Goal: Information Seeking & Learning: Learn about a topic

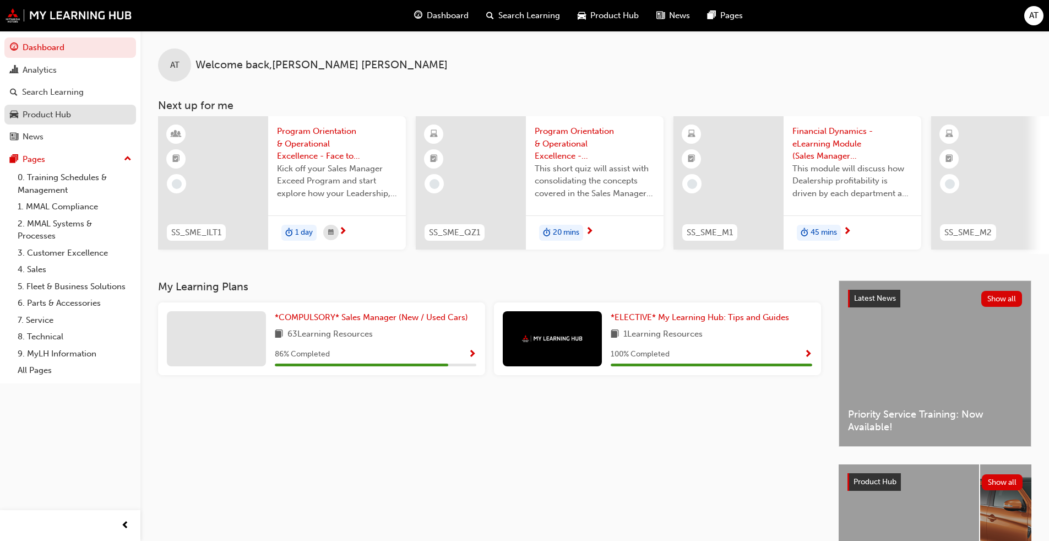
click at [72, 119] on div "Product Hub" at bounding box center [70, 115] width 121 height 14
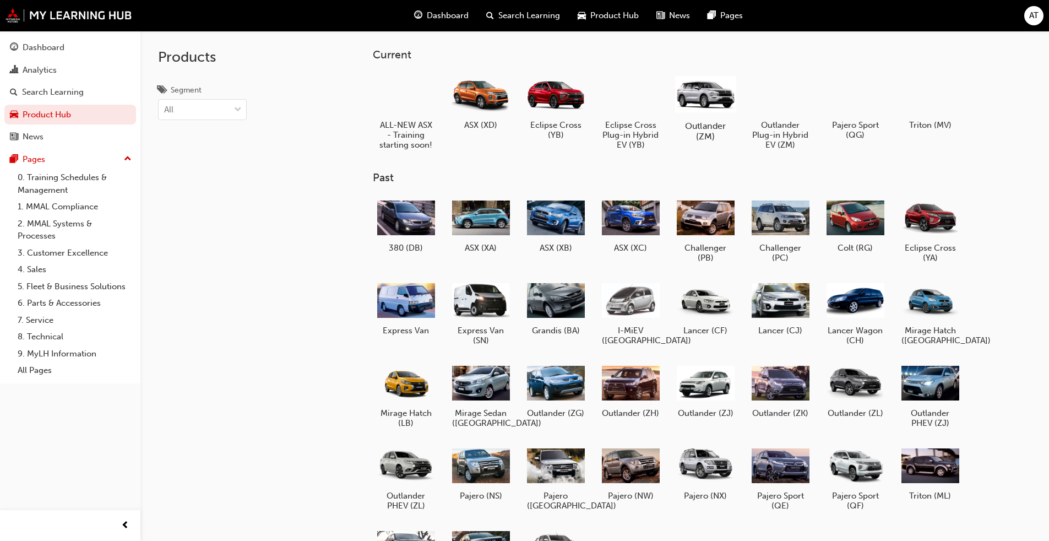
click at [550, 95] on div at bounding box center [705, 94] width 61 height 44
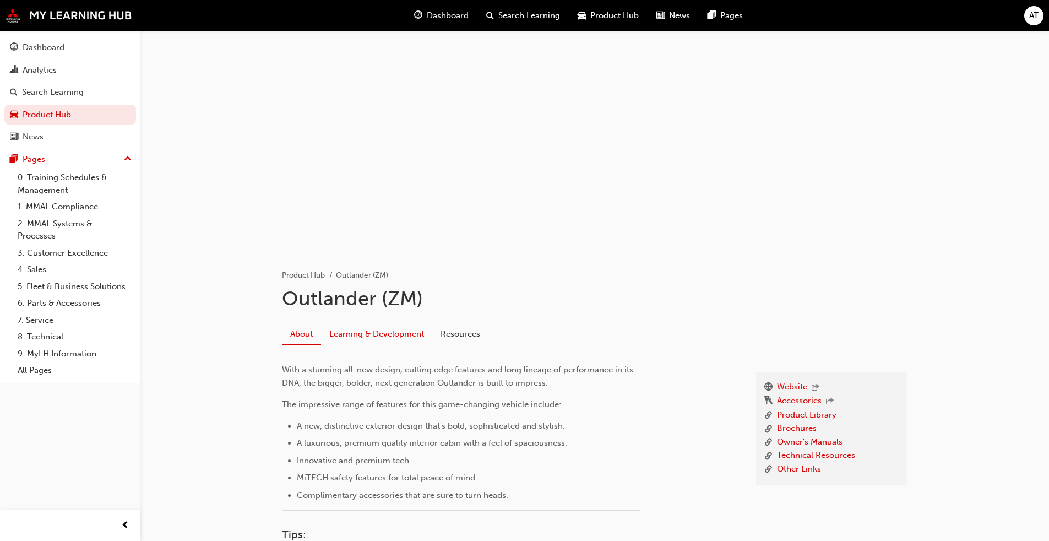
click at [375, 331] on link "Learning & Development" at bounding box center [376, 333] width 111 height 21
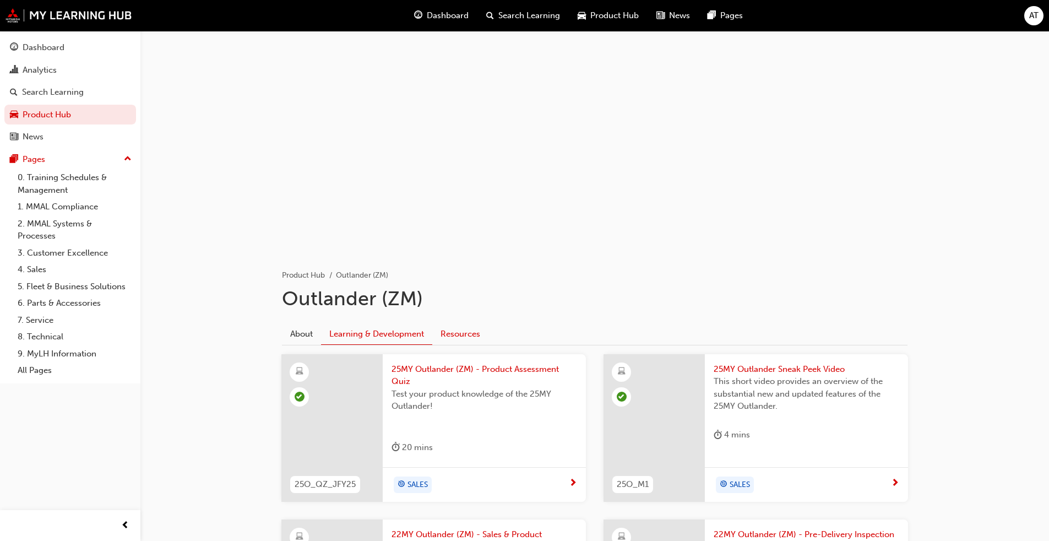
click at [460, 332] on link "Resources" at bounding box center [460, 333] width 56 height 21
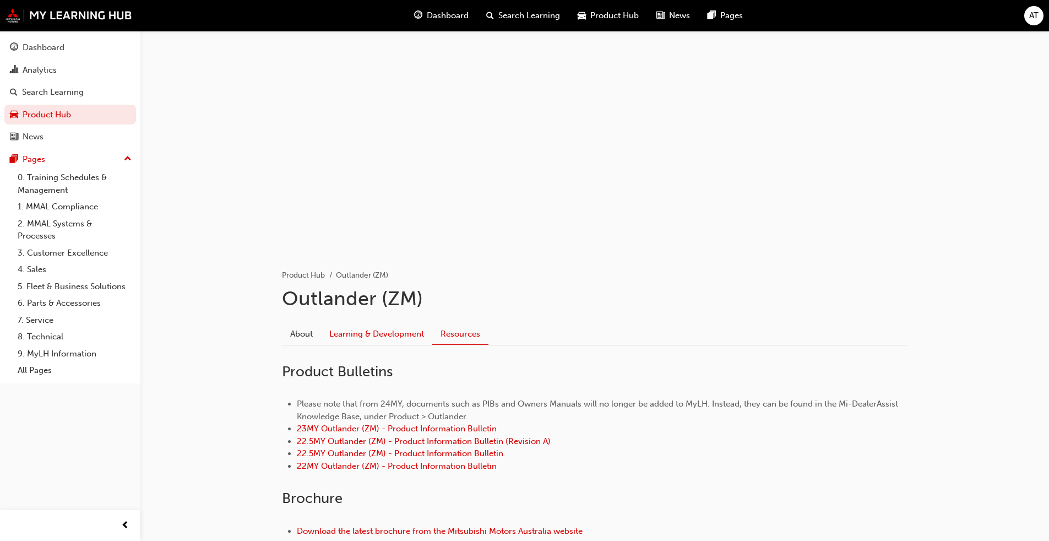
click at [406, 336] on link "Learning & Development" at bounding box center [376, 333] width 111 height 21
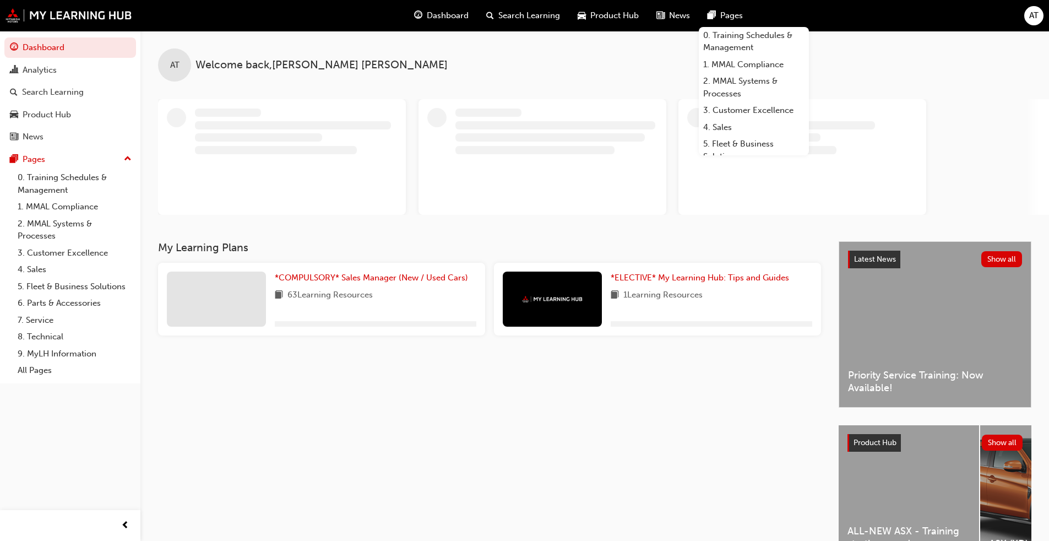
click at [357, 412] on div "My Learning Plans *COMPULSORY* Sales Manager (New / Used Cars) 63 Learning Reso…" at bounding box center [498, 411] width 681 height 341
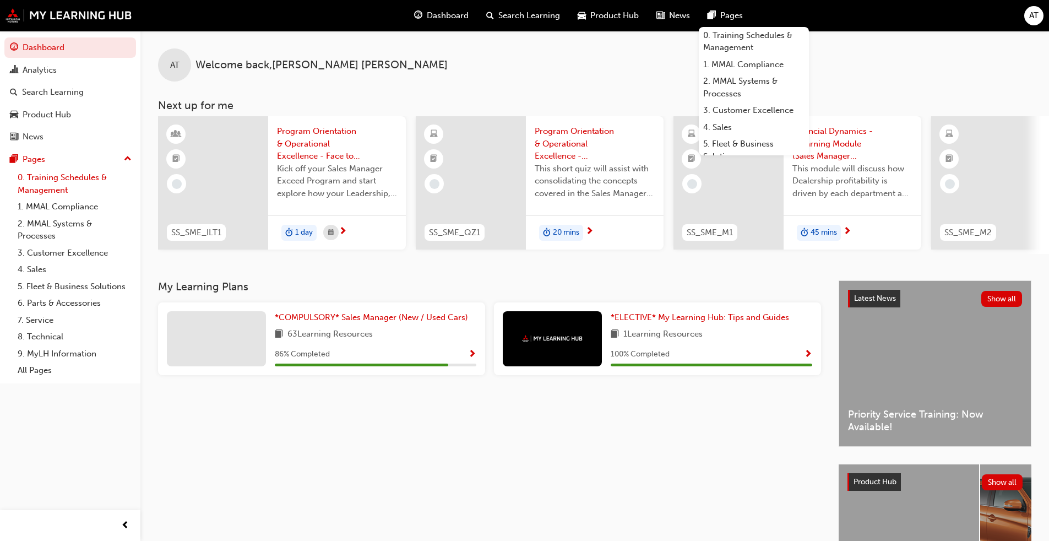
click at [40, 183] on link "0. Training Schedules & Management" at bounding box center [74, 183] width 123 height 29
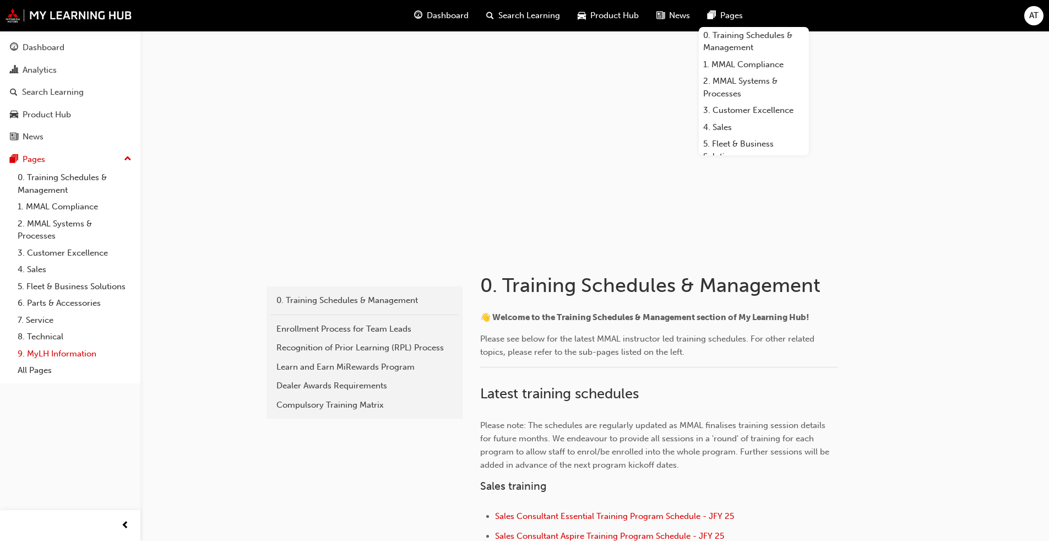
click at [44, 350] on link "9. MyLH Information" at bounding box center [74, 353] width 123 height 17
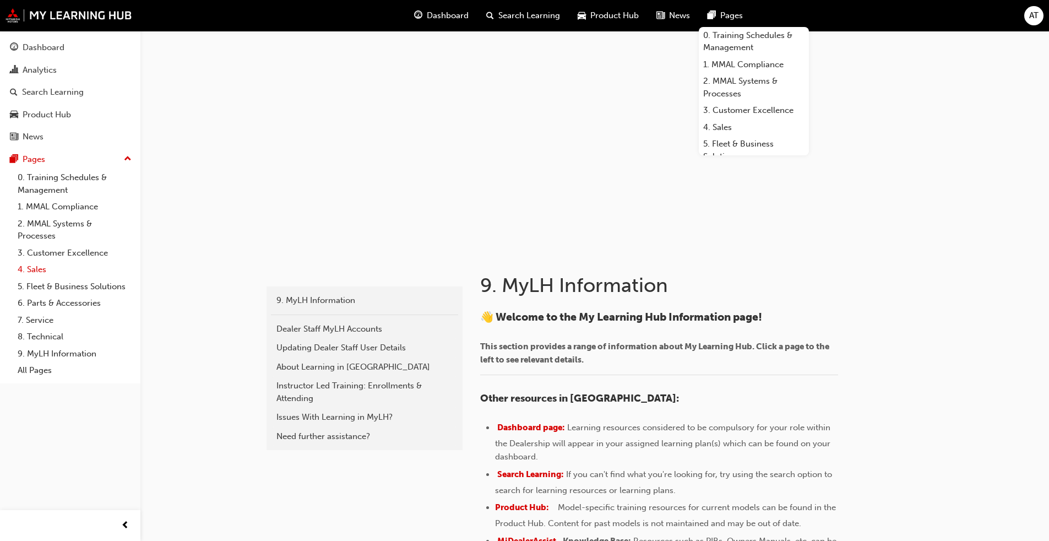
click at [37, 270] on link "4. Sales" at bounding box center [74, 269] width 123 height 17
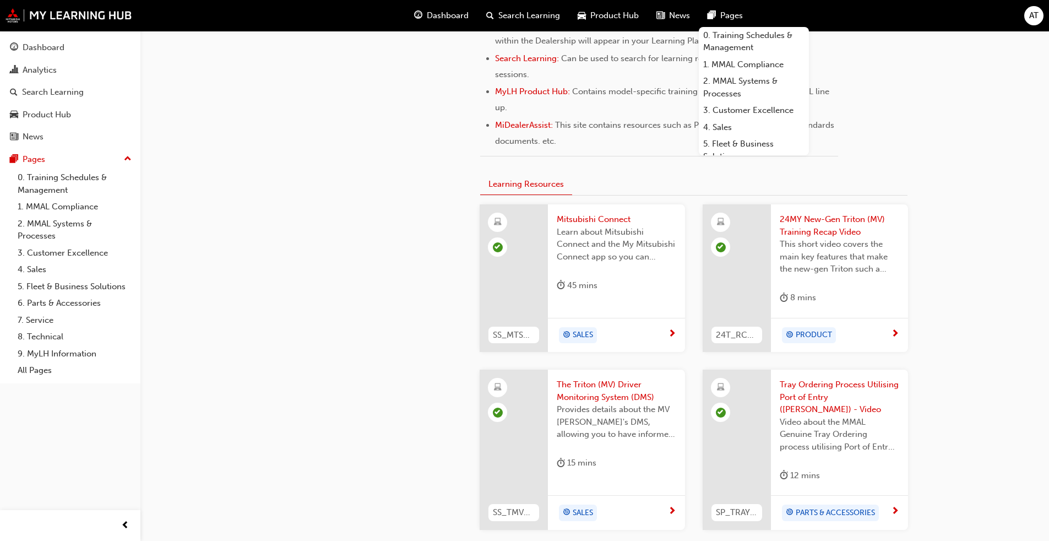
scroll to position [551, 0]
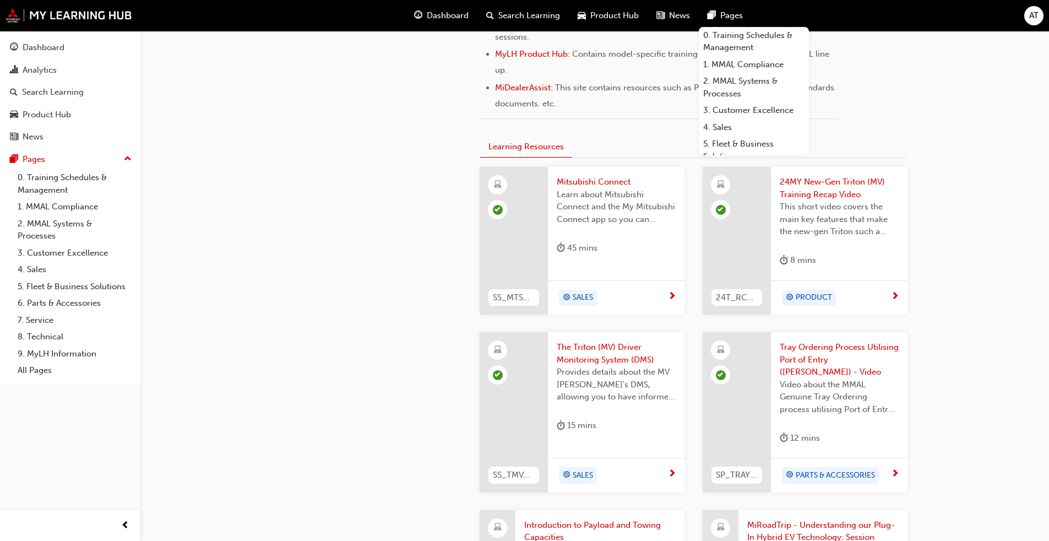
click at [550, 201] on span "Learn about Mitsubishi Connect and the My Mitsubishi Connect app so you can exp…" at bounding box center [617, 206] width 120 height 37
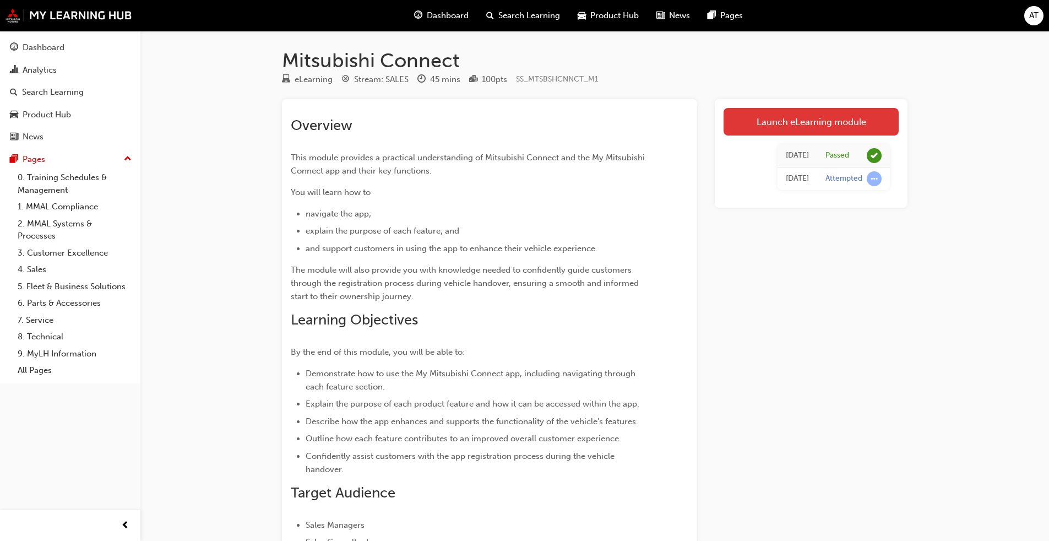
click at [550, 123] on link "Launch eLearning module" at bounding box center [811, 122] width 175 height 28
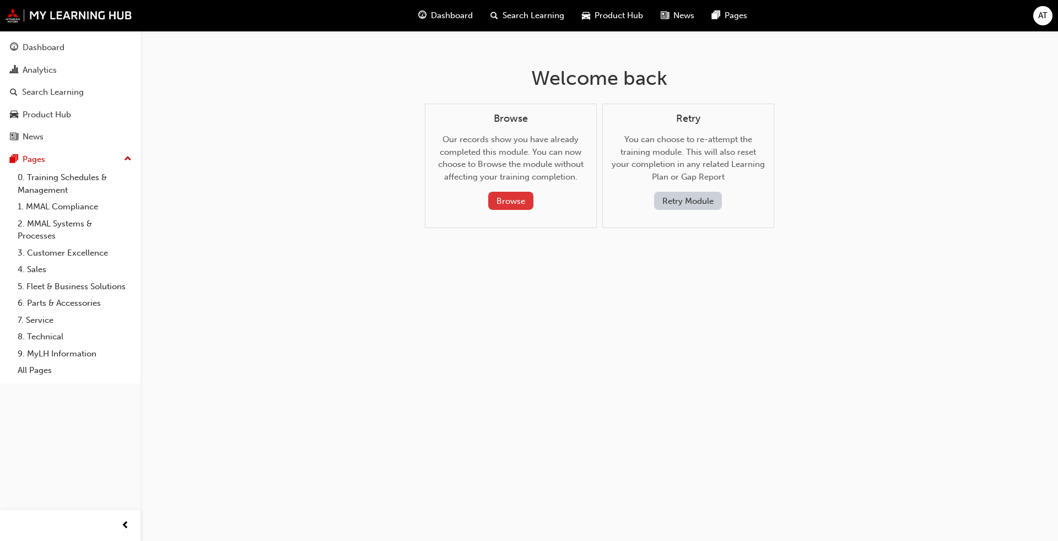
click at [509, 200] on button "Browse" at bounding box center [510, 201] width 45 height 18
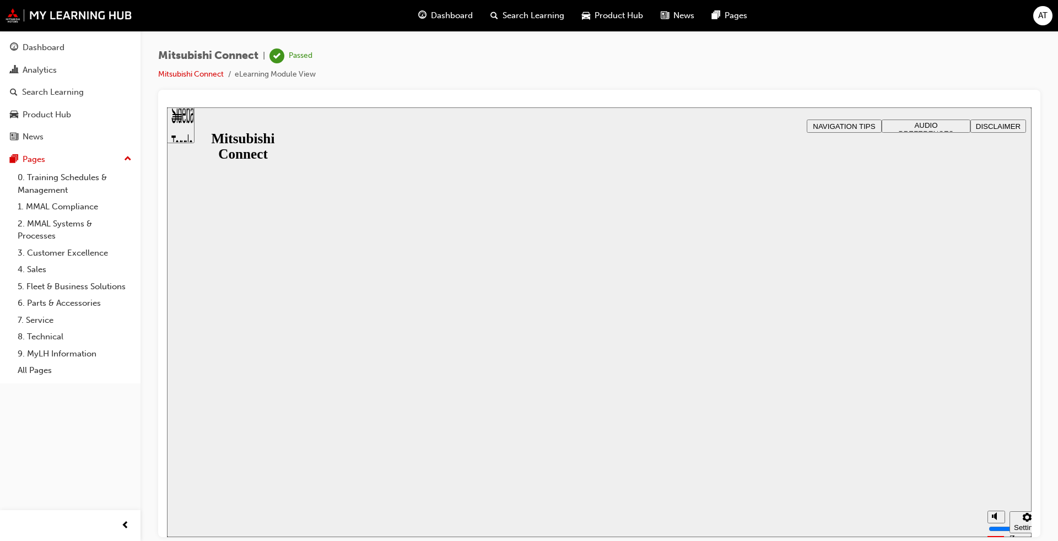
click at [210, 412] on button "Resume" at bounding box center [189, 548] width 44 height 14
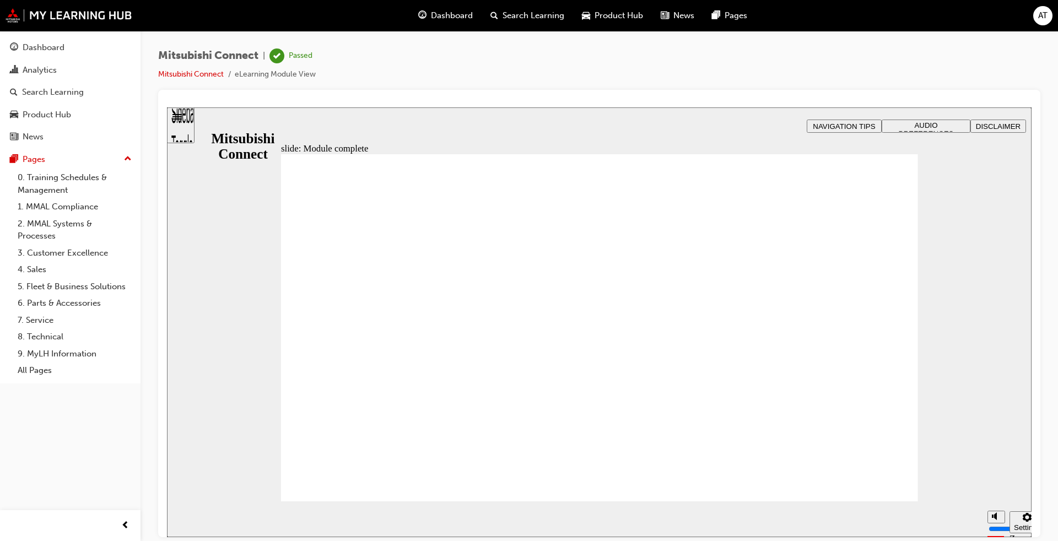
click at [196, 123] on div "slide: Module complete stop-btn.png Module complete You can use the hamburger m…" at bounding box center [599, 322] width 864 height 430
click at [184, 123] on div "Sidebar Toggle" at bounding box center [180, 129] width 19 height 66
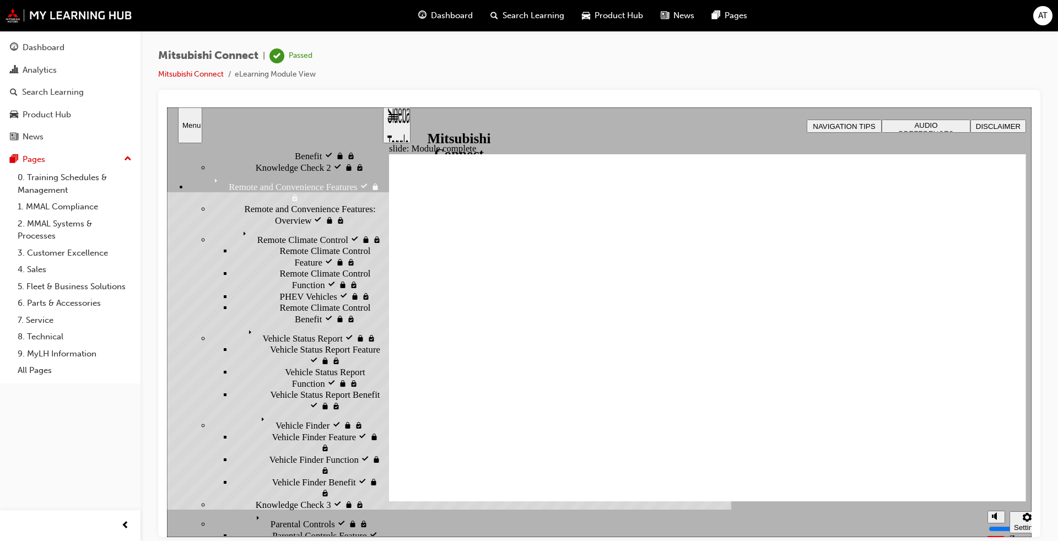
scroll to position [912, 0]
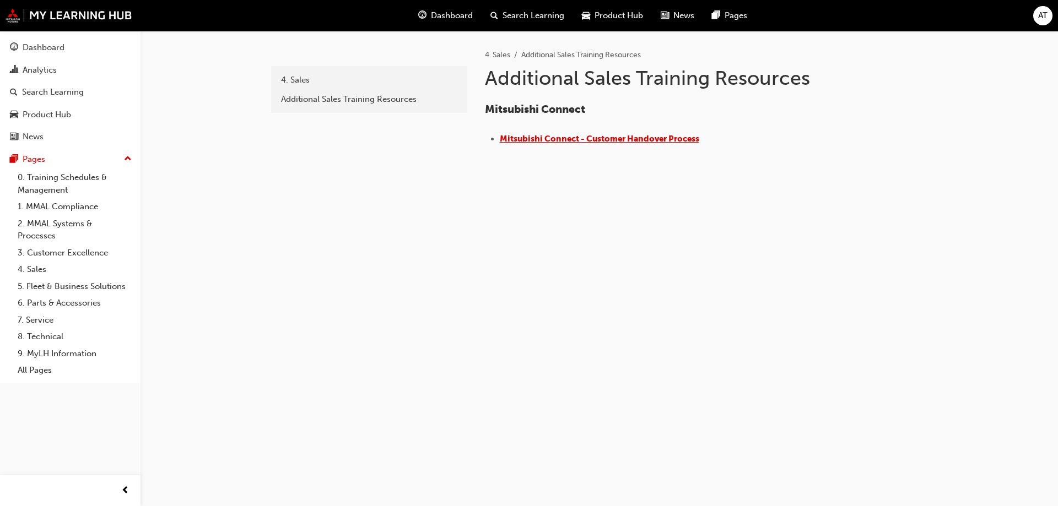
click at [603, 139] on span "​Mitsubishi Connect - Customer Handover Process" at bounding box center [599, 139] width 199 height 10
